Goal: Information Seeking & Learning: Learn about a topic

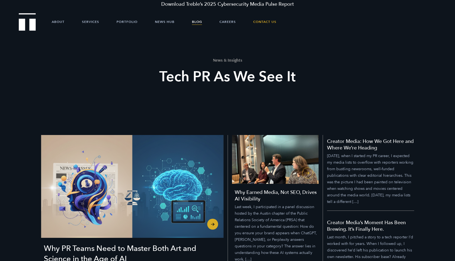
scroll to position [47, 0]
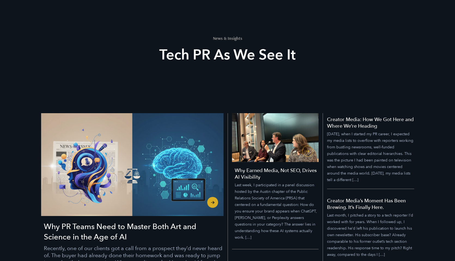
click at [125, 228] on h3 "Why PR Teams Need to Master Both Art and Science in the Age of AI" at bounding box center [134, 231] width 180 height 21
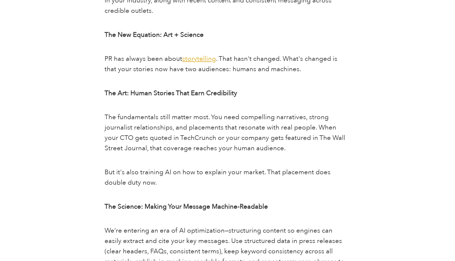
scroll to position [620, 0]
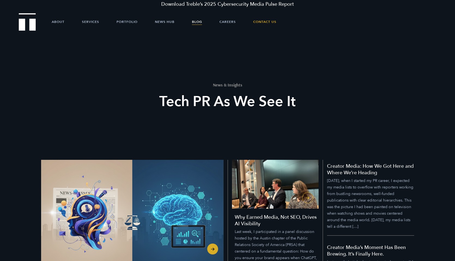
click at [131, 188] on img "Why PR Teams Need to Master Both Art and Science in the Age of AI" at bounding box center [132, 211] width 183 height 103
